Goal: Check status: Check status

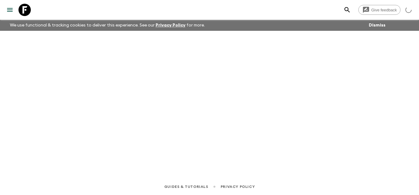
click at [96, 84] on div at bounding box center [209, 96] width 395 height 130
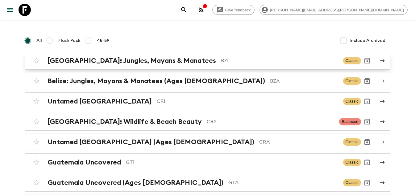
scroll to position [48, 0]
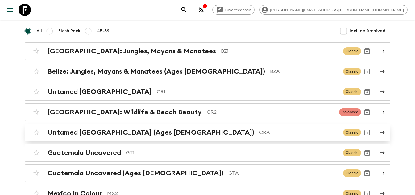
click at [149, 133] on h2 "Untamed [GEOGRAPHIC_DATA] (Ages [DEMOGRAPHIC_DATA])" at bounding box center [150, 133] width 207 height 8
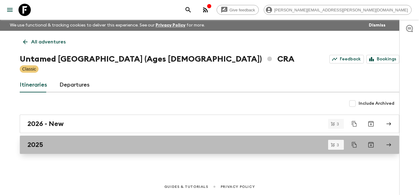
click at [61, 143] on div "2025" at bounding box center [203, 145] width 353 height 8
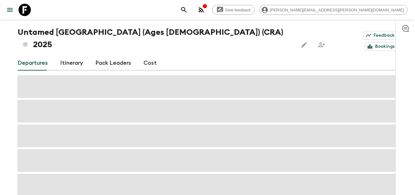
scroll to position [50, 0]
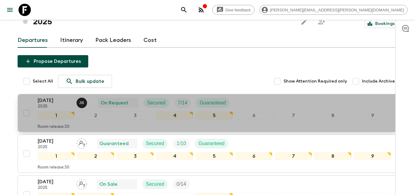
click at [30, 97] on div "[DATE] 2025 [PERSON_NAME] On Request Secured 7 / 14 Guaranteed 1 2 3 4 5 6 7 8 …" at bounding box center [205, 113] width 371 height 33
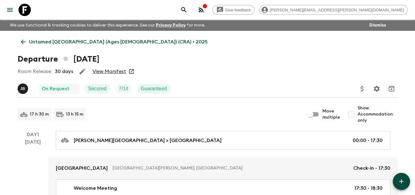
click at [106, 72] on link "View Manifest" at bounding box center [109, 71] width 34 height 6
